Goal: Information Seeking & Learning: Learn about a topic

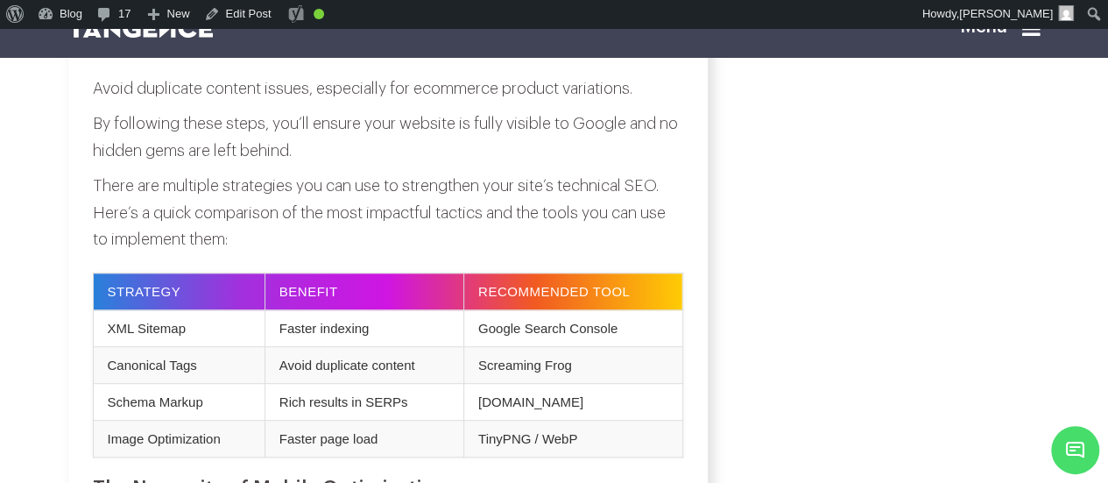
scroll to position [3578, 0]
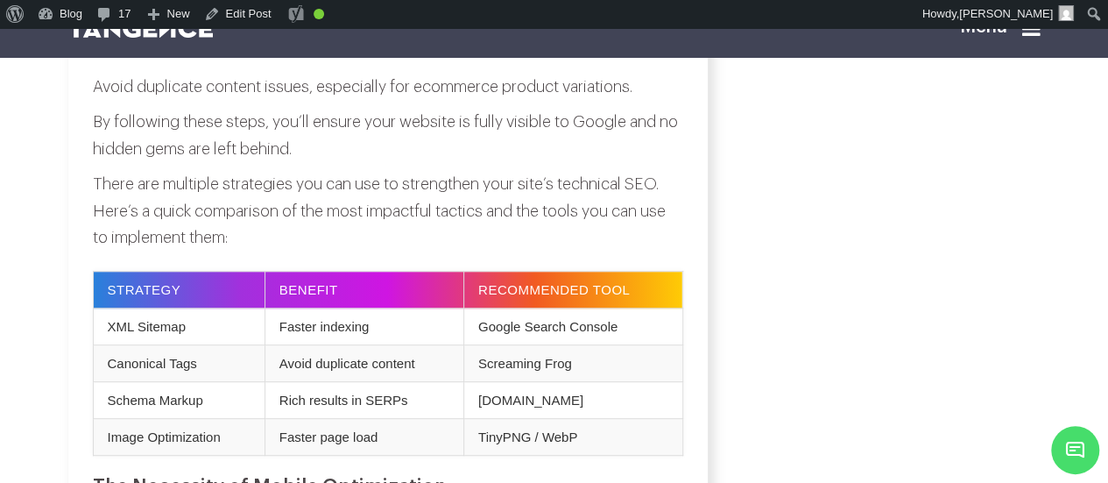
click at [524, 251] on p "There are multiple strategies you can use to strengthen your site’s technical S…" at bounding box center [388, 211] width 590 height 81
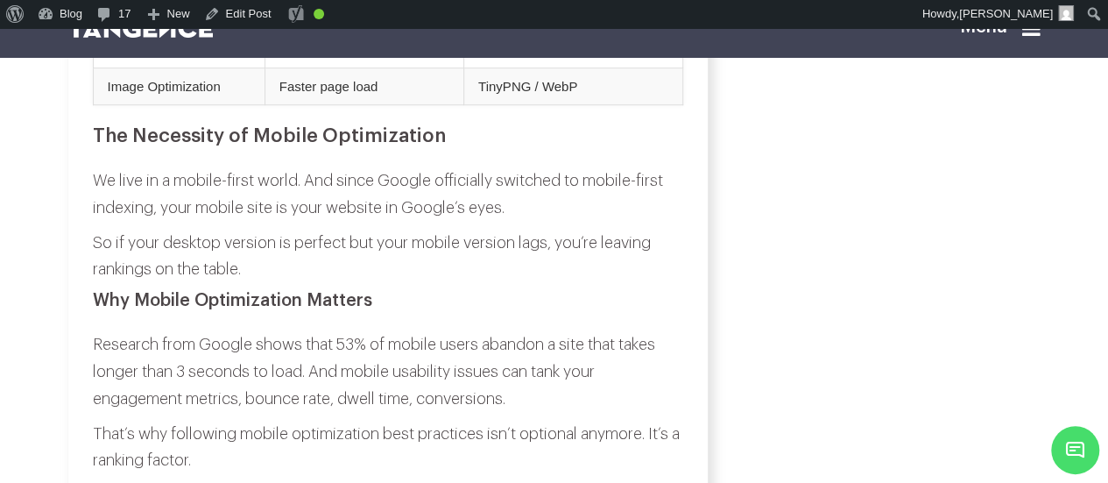
scroll to position [3976, 0]
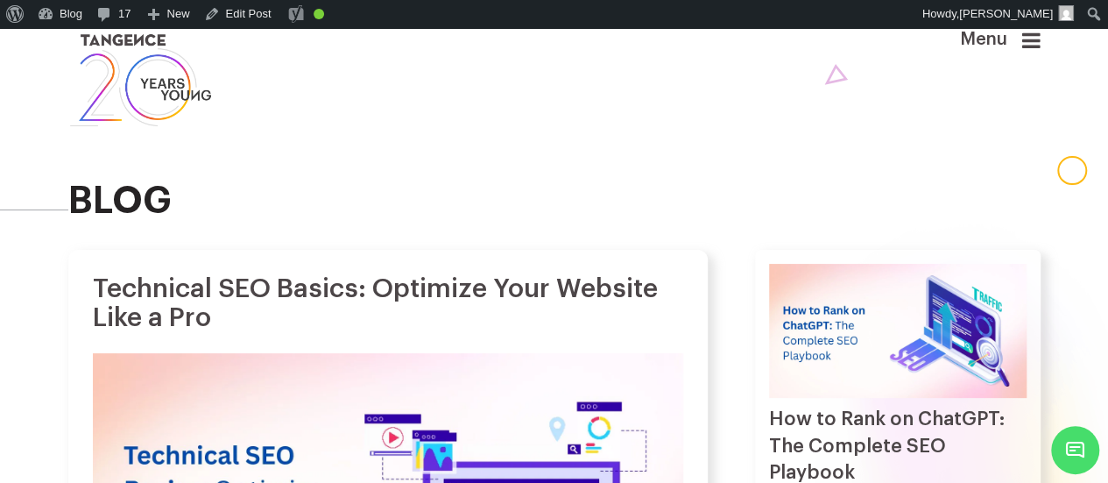
scroll to position [0, 0]
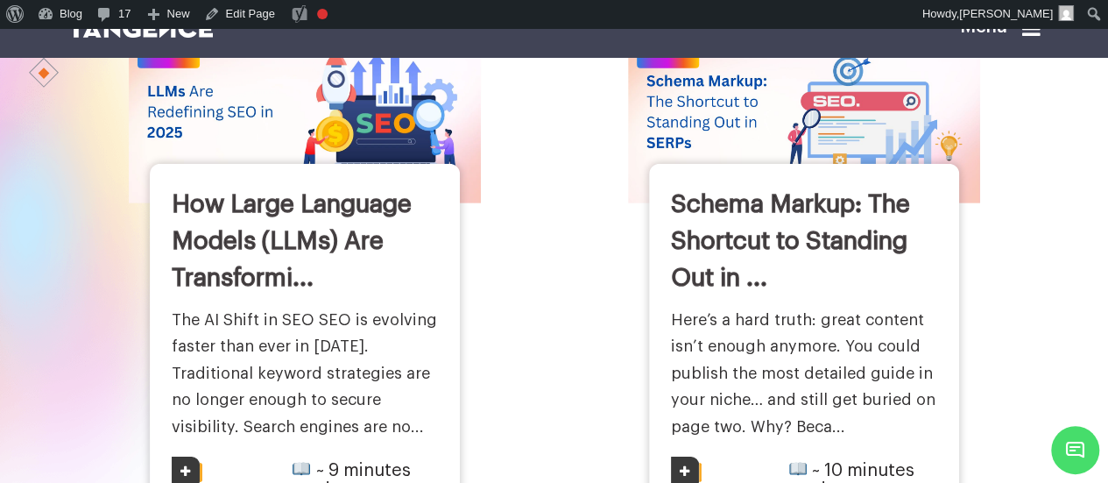
scroll to position [2682, 0]
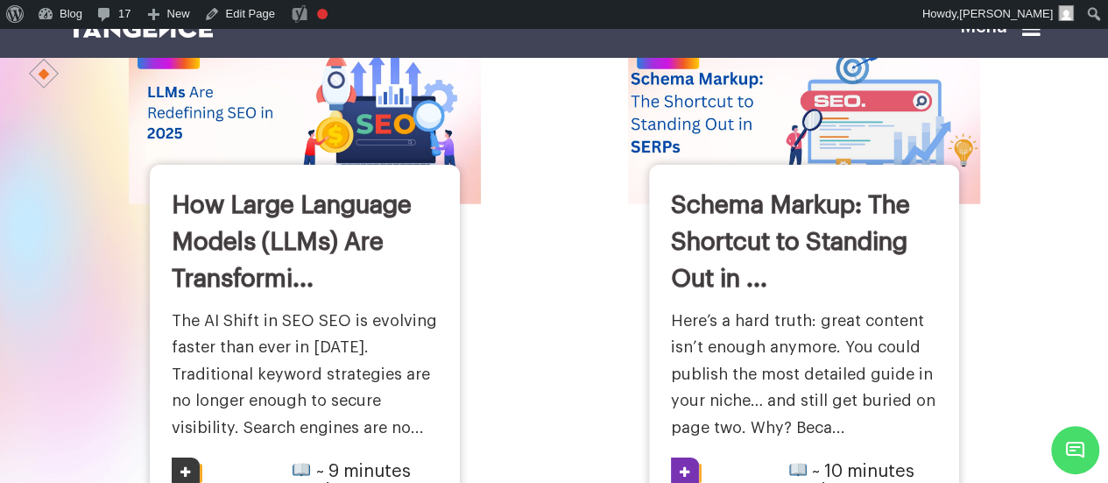
click at [759, 120] on img at bounding box center [803, 111] width 387 height 201
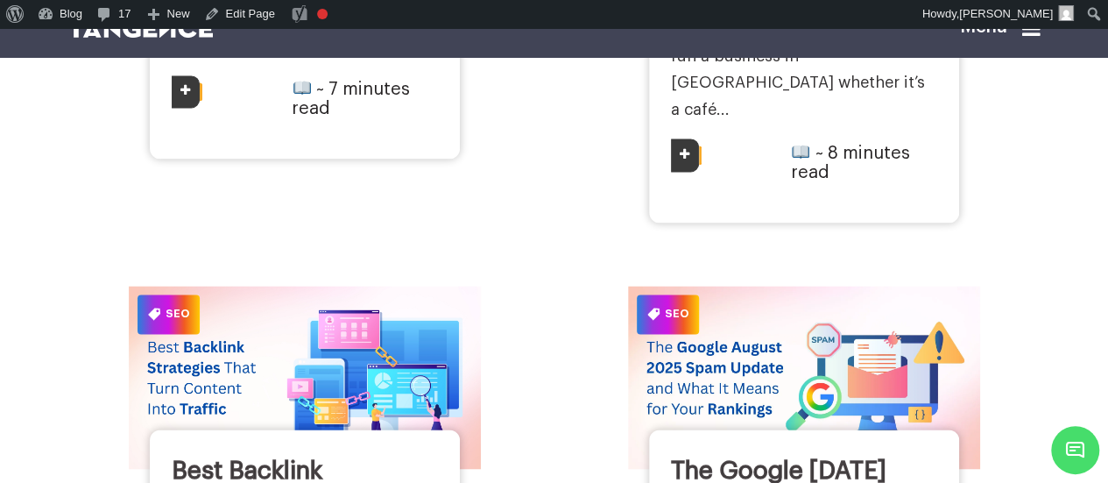
scroll to position [1240, 0]
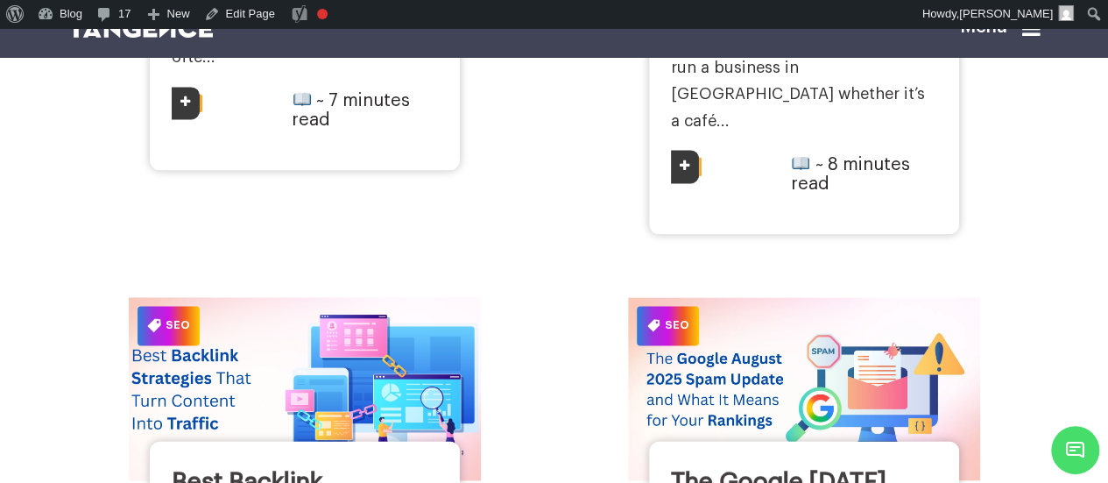
click at [364, 305] on img at bounding box center [303, 388] width 387 height 201
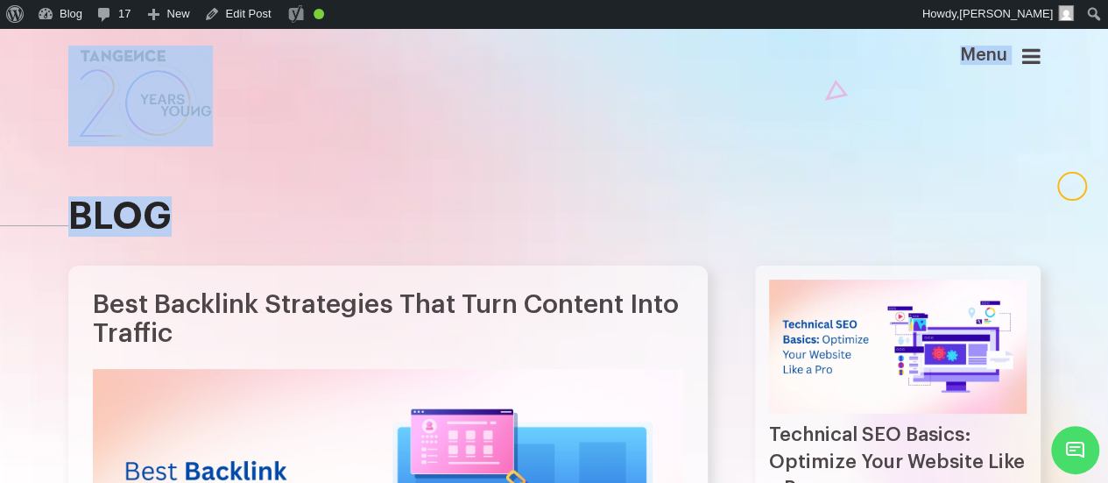
drag, startPoint x: 486, startPoint y: 154, endPoint x: 835, endPoint y: -106, distance: 434.9
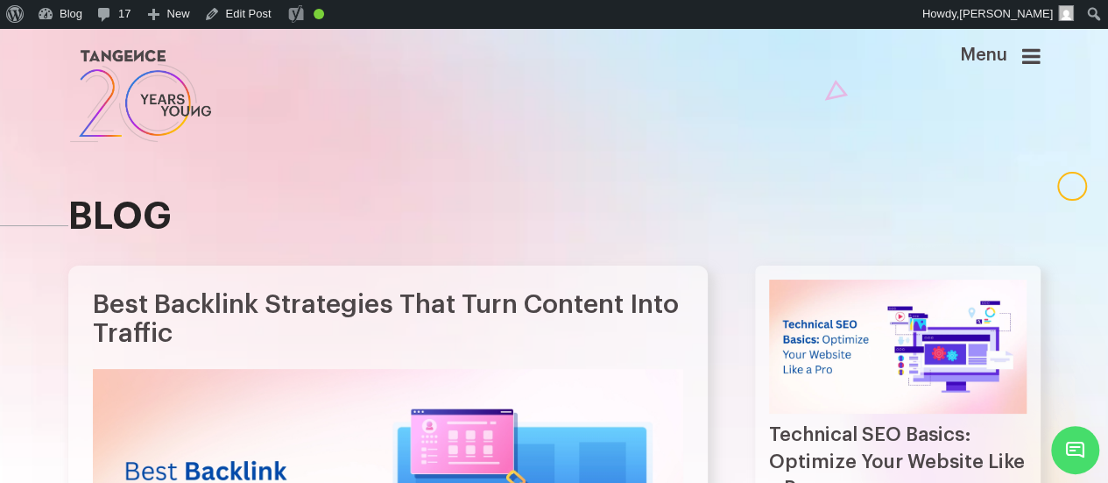
click at [637, 306] on h1 "Best Backlink Strategies That Turn Content Into Traffic" at bounding box center [388, 319] width 590 height 58
